Goal: Answer question/provide support: Participate in discussion

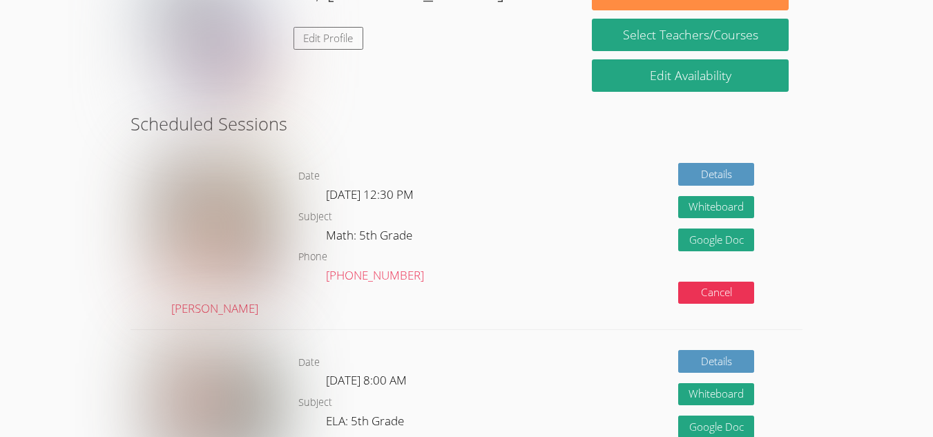
scroll to position [218, 0]
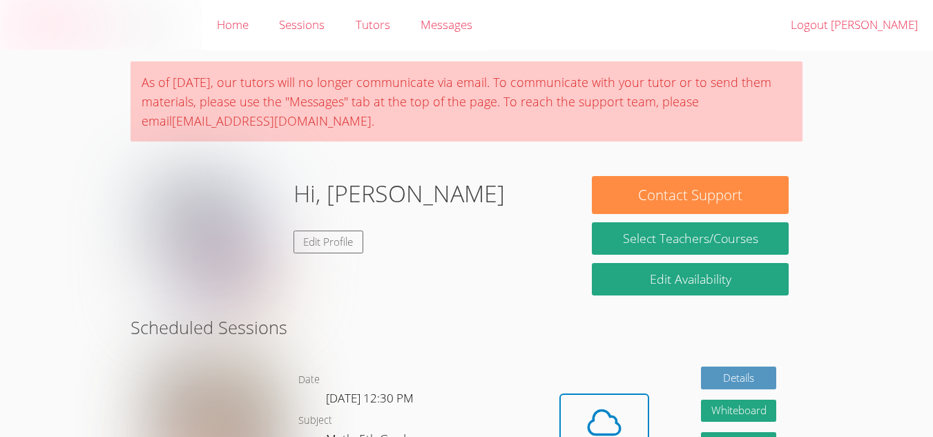
scroll to position [218, 0]
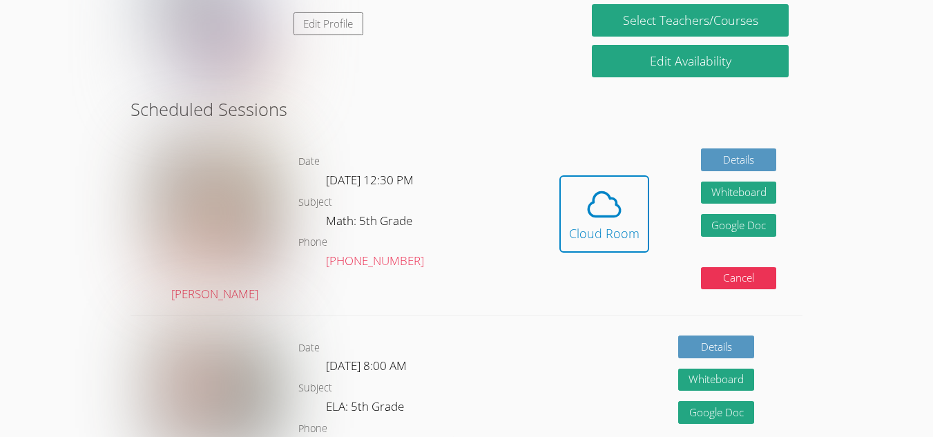
click at [581, 217] on span at bounding box center [604, 204] width 70 height 39
click at [574, 194] on span at bounding box center [604, 204] width 70 height 39
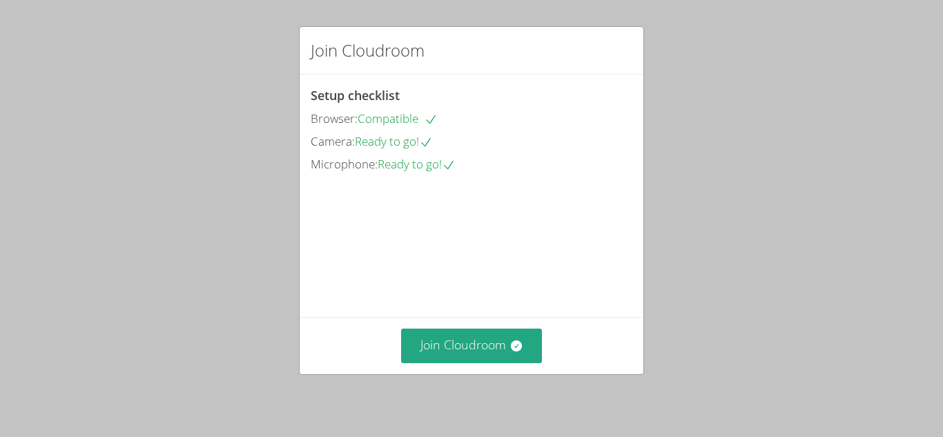
click at [446, 355] on button "Join Cloudroom" at bounding box center [472, 346] width 142 height 34
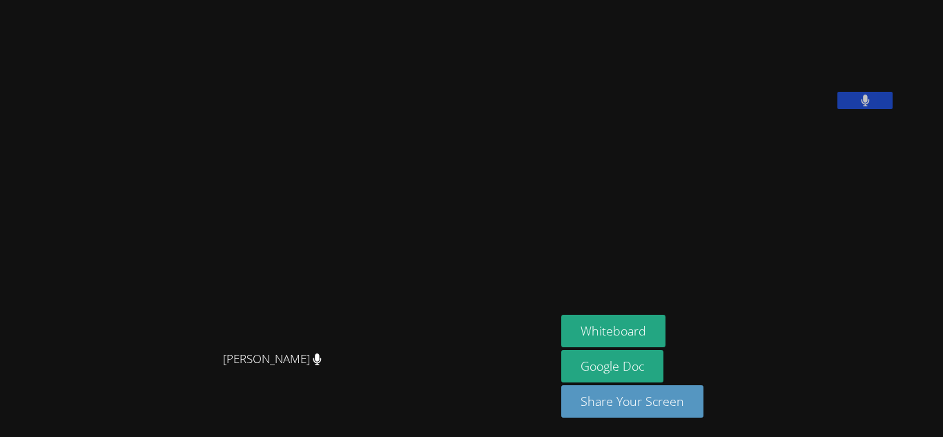
click at [662, 334] on button "Whiteboard" at bounding box center [613, 331] width 104 height 32
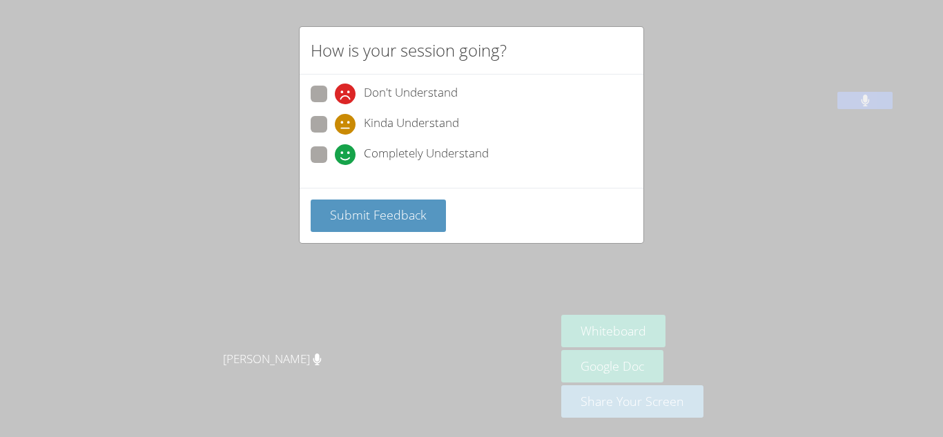
click at [380, 153] on span "Completely Understand" at bounding box center [426, 154] width 125 height 21
click at [347, 153] on input "Completely Understand" at bounding box center [341, 152] width 12 height 12
radio input "true"
click at [380, 204] on button "Submit Feedback" at bounding box center [378, 216] width 135 height 32
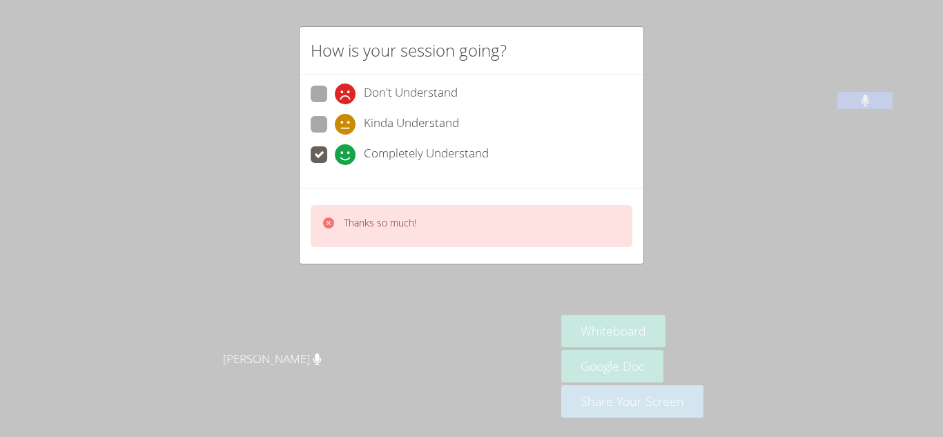
click at [386, 221] on p "Thanks so much!" at bounding box center [380, 223] width 72 height 14
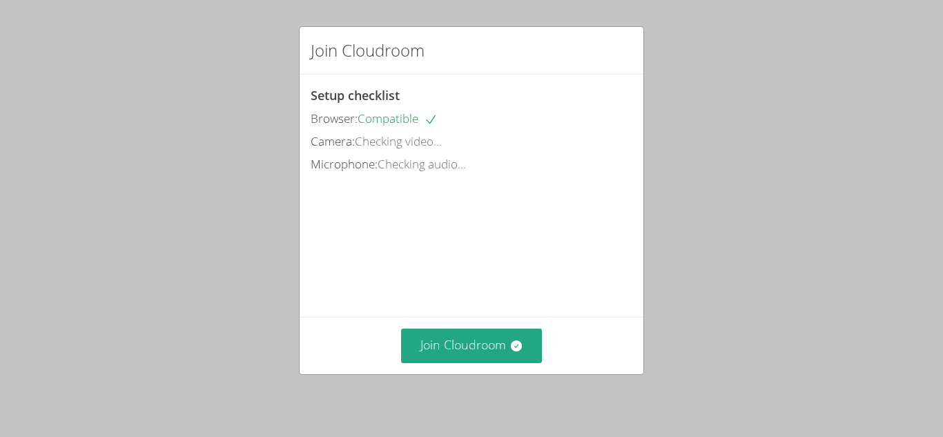
click at [458, 354] on button "Join Cloudroom" at bounding box center [472, 346] width 142 height 34
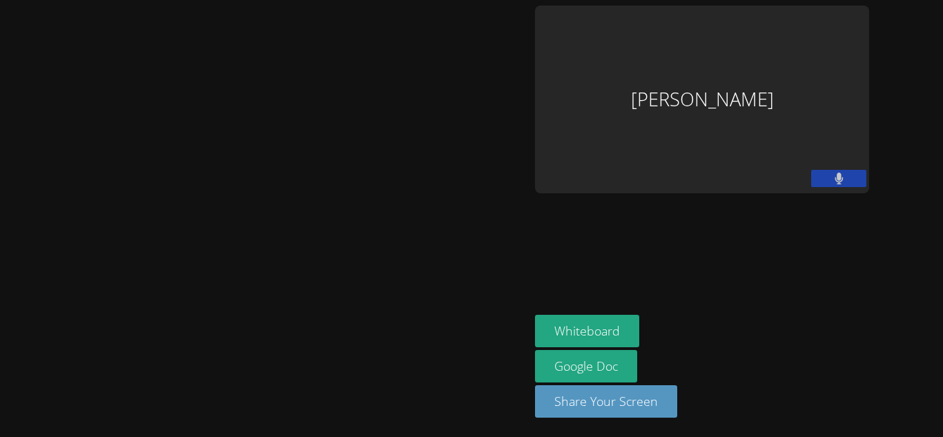
click at [835, 174] on icon at bounding box center [839, 179] width 8 height 12
click at [832, 174] on icon at bounding box center [839, 179] width 14 height 12
